Goal: Navigation & Orientation: Find specific page/section

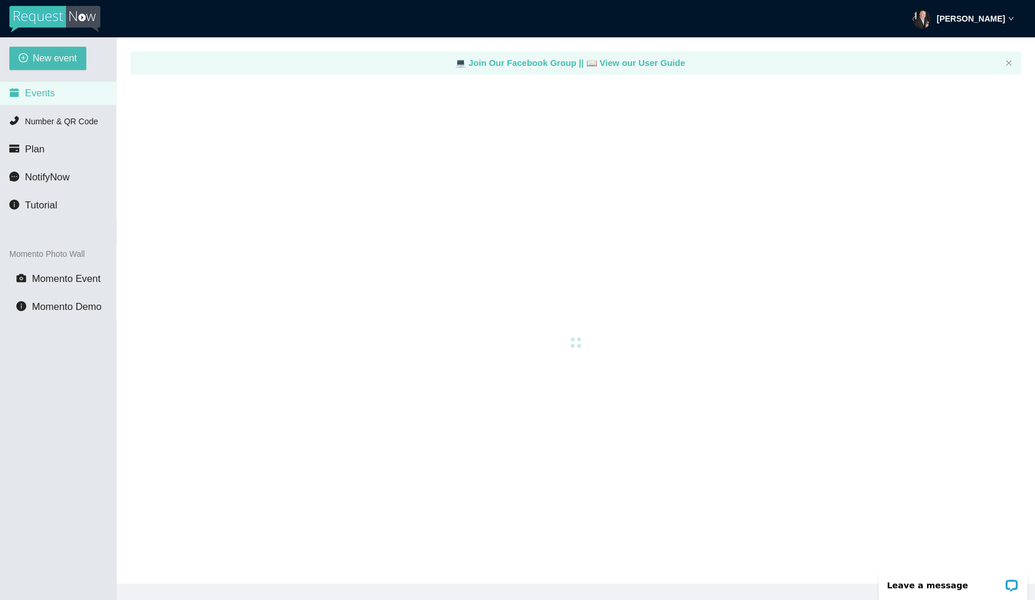
click at [47, 95] on span "Events" at bounding box center [40, 93] width 30 height 11
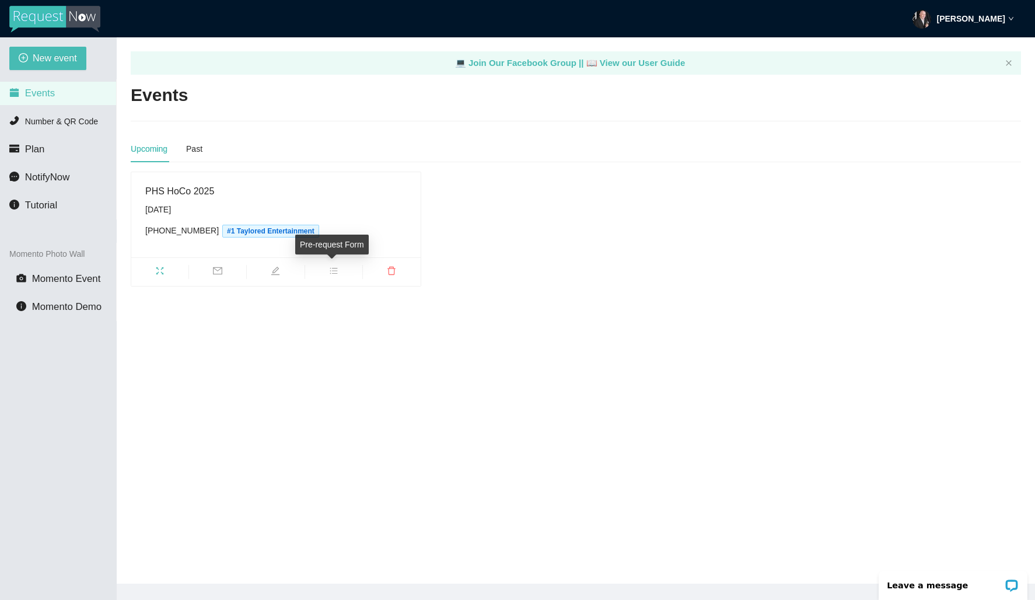
click at [329, 271] on icon "bars" at bounding box center [333, 270] width 9 height 9
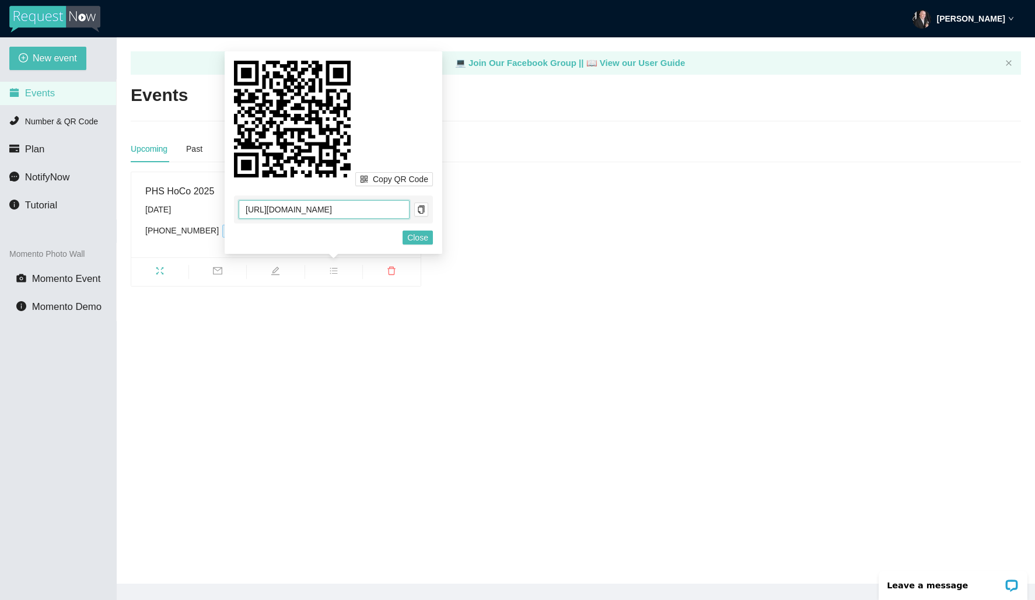
click at [340, 213] on input "https://app.requestnow.io/add-requests/61cf9c47-884b-4a11-a734-5b27ad4f4eb6/" at bounding box center [324, 209] width 171 height 19
click at [421, 209] on icon "copy" at bounding box center [421, 209] width 8 height 8
